Goal: Task Accomplishment & Management: Manage account settings

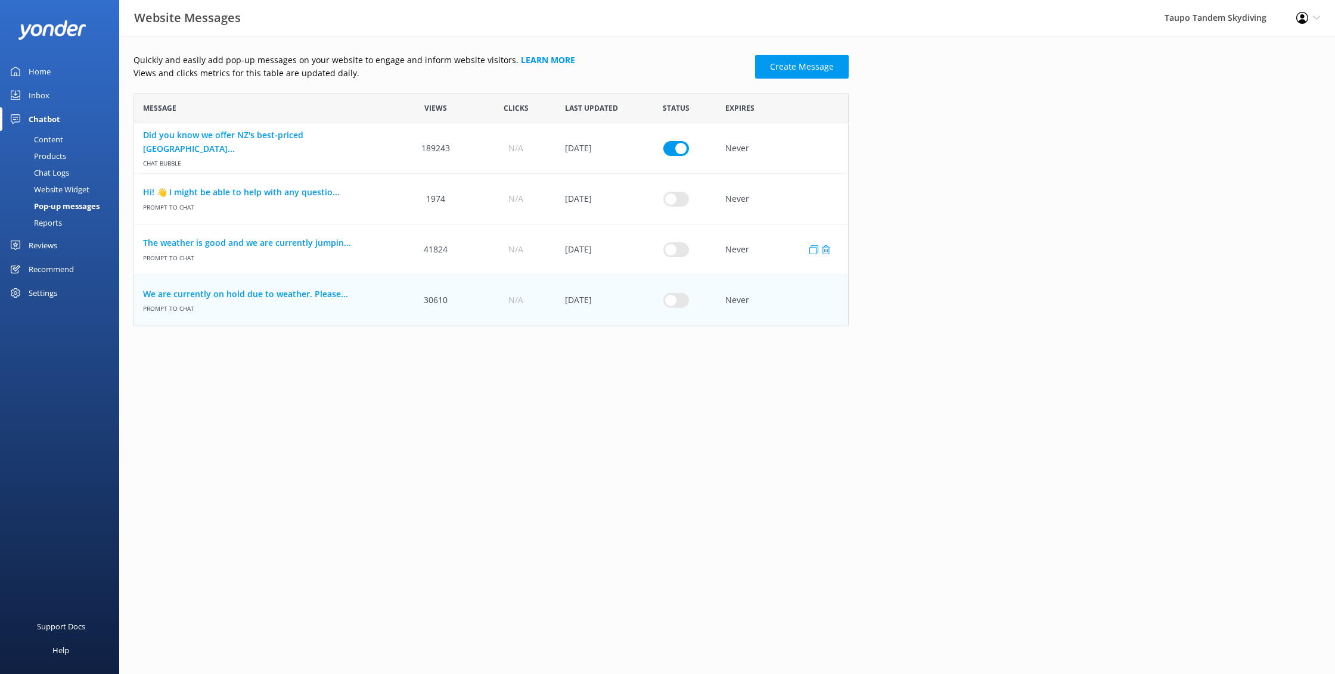
click at [674, 247] on input "row" at bounding box center [676, 249] width 26 height 15
checkbox input "true"
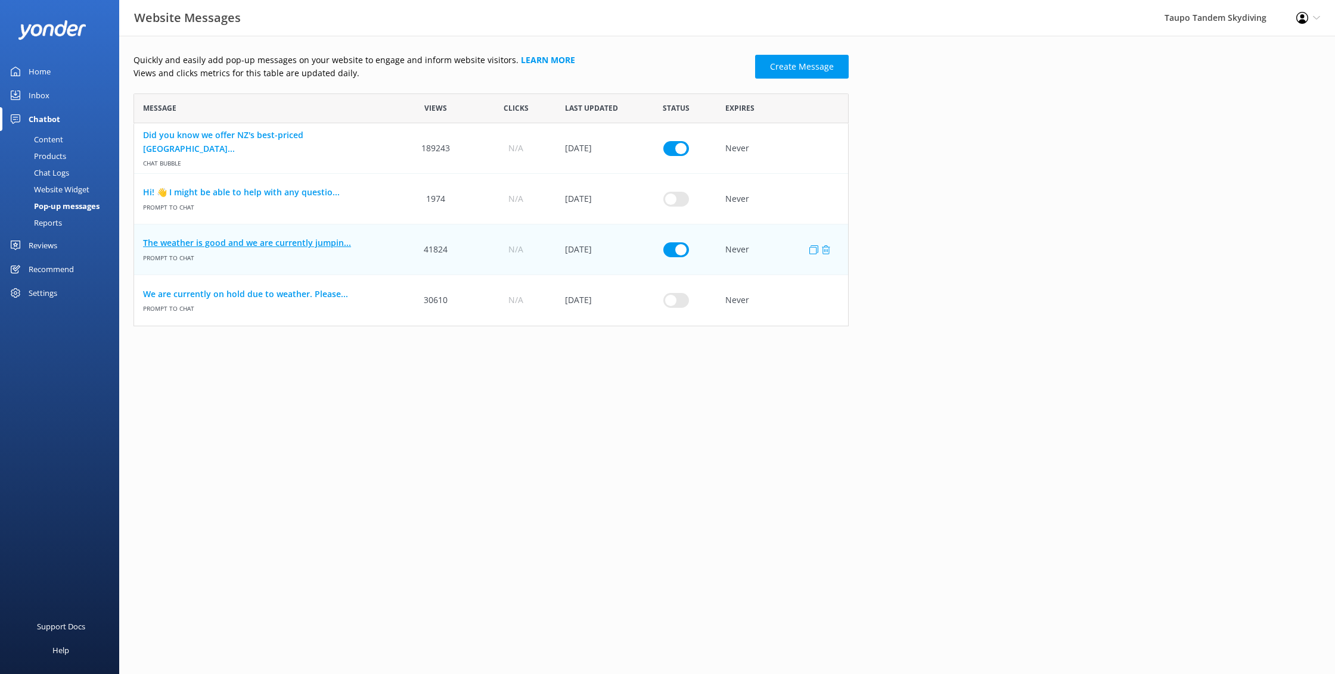
click at [241, 242] on link "The weather is good and we are currently jumpin..." at bounding box center [265, 243] width 244 height 13
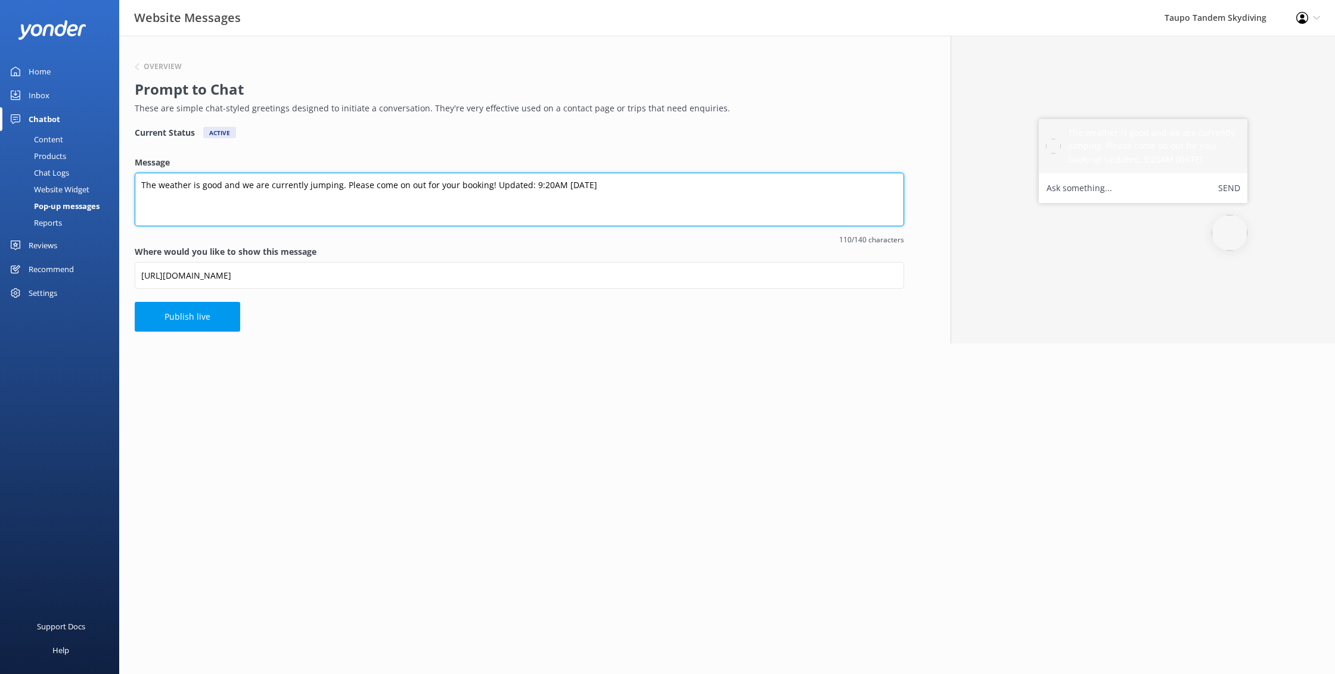
click at [536, 186] on textarea "The weather is good and we are currently jumping. Please come on out for your b…" at bounding box center [519, 200] width 769 height 54
drag, startPoint x: 560, startPoint y: 184, endPoint x: 580, endPoint y: 183, distance: 19.7
click at [560, 184] on textarea "The weather is good and we are currently jumping. Please come on out for your b…" at bounding box center [519, 200] width 769 height 54
type textarea "The weather is good and we are currently jumping. Please come on out for your b…"
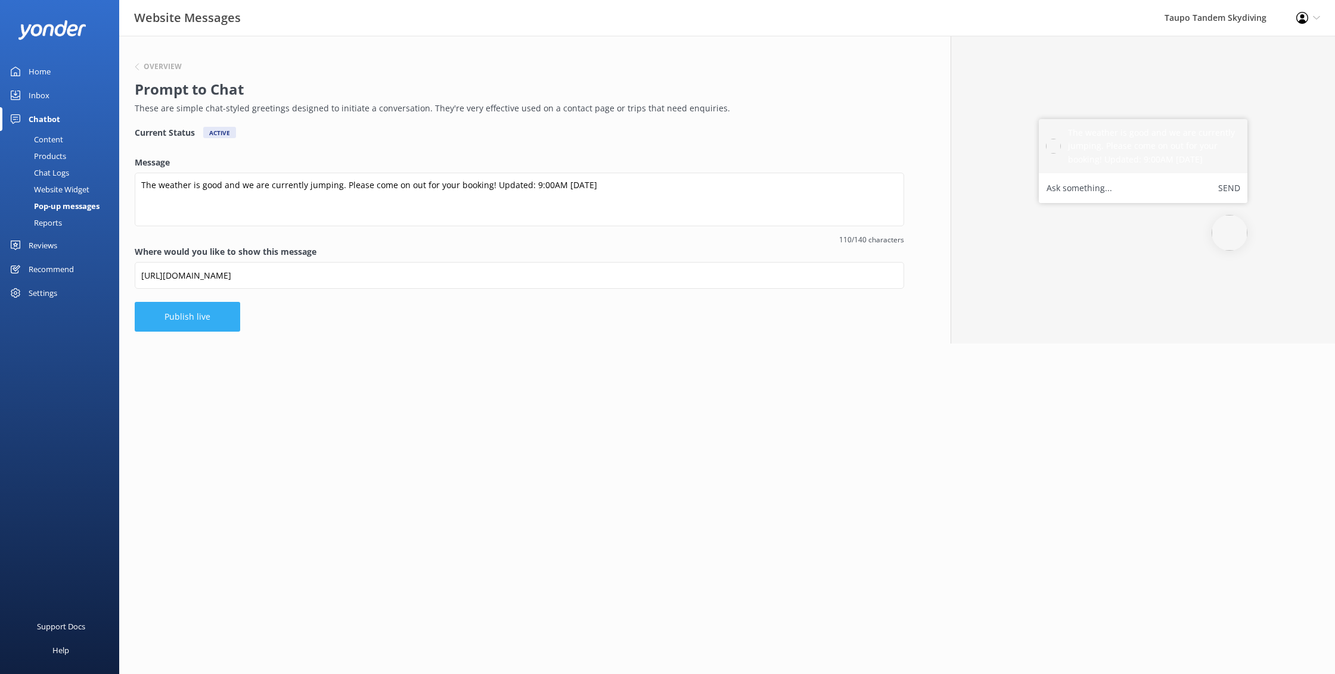
click at [182, 315] on button "Publish live" at bounding box center [187, 317] width 105 height 30
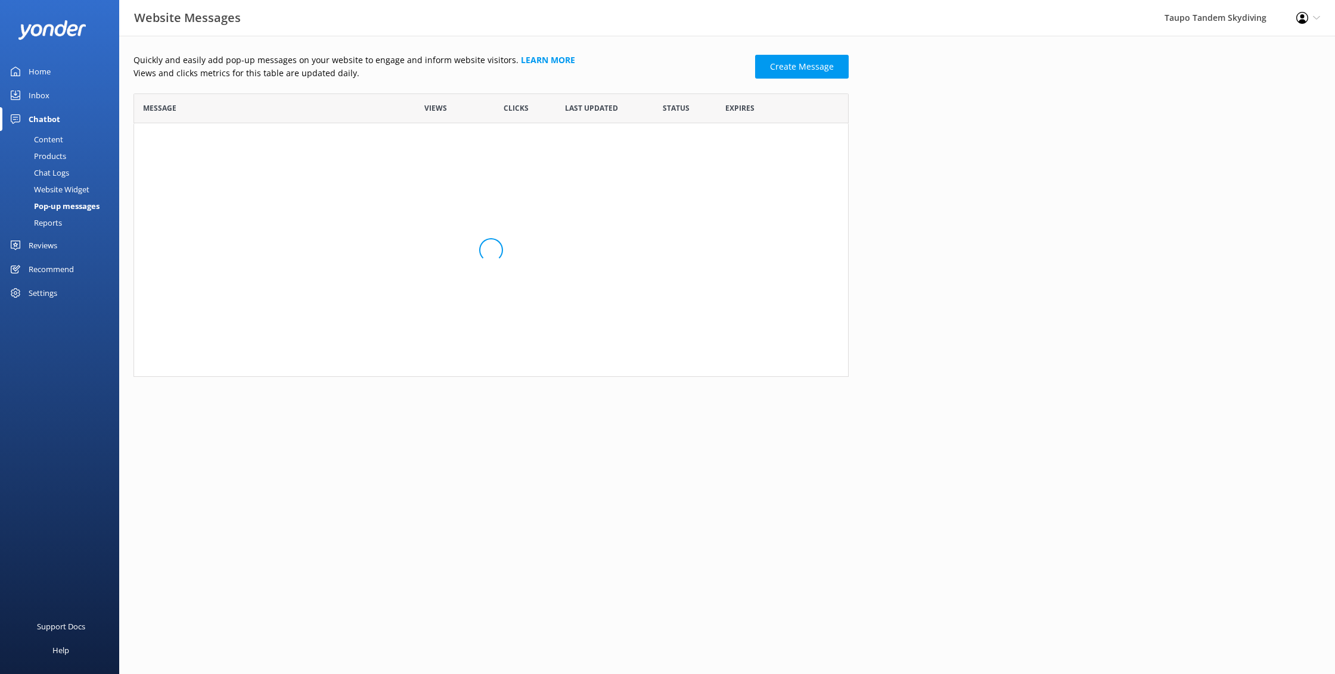
scroll to position [233, 715]
